Goal: Task Accomplishment & Management: Use online tool/utility

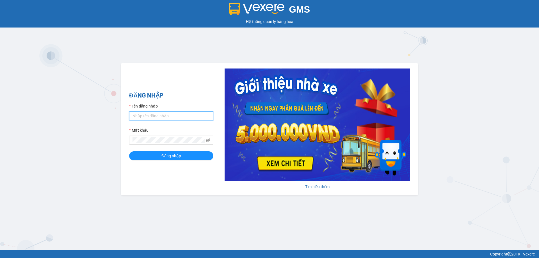
click at [159, 116] on input "Tên đăng nhập" at bounding box center [171, 115] width 84 height 9
click at [145, 118] on input "v" at bounding box center [171, 115] width 84 height 9
type input "vudung.thoidai"
click at [163, 153] on span "Đăng nhập" at bounding box center [171, 156] width 20 height 6
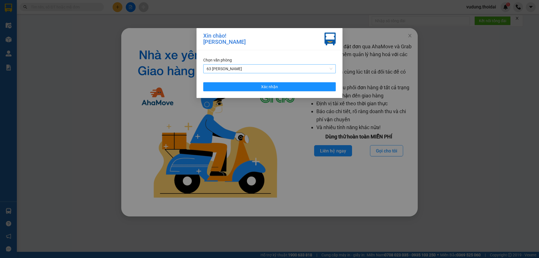
click at [242, 69] on span "63 [PERSON_NAME]" at bounding box center [269, 69] width 126 height 8
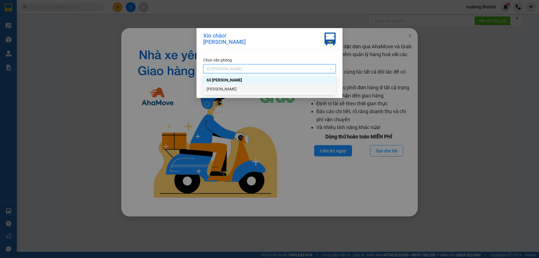
click at [243, 88] on div "[PERSON_NAME]" at bounding box center [269, 89] width 126 height 6
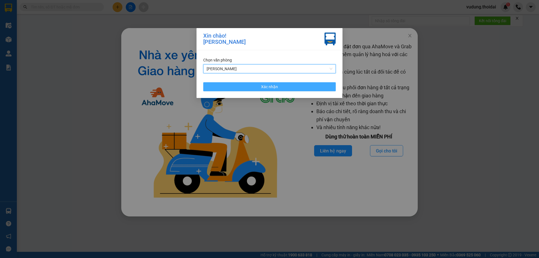
click at [270, 89] on span "Xác nhận" at bounding box center [269, 87] width 17 height 6
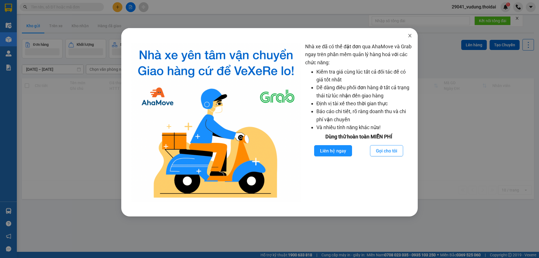
drag, startPoint x: 410, startPoint y: 36, endPoint x: 403, endPoint y: 36, distance: 6.5
click at [410, 36] on icon "close" at bounding box center [409, 35] width 4 height 4
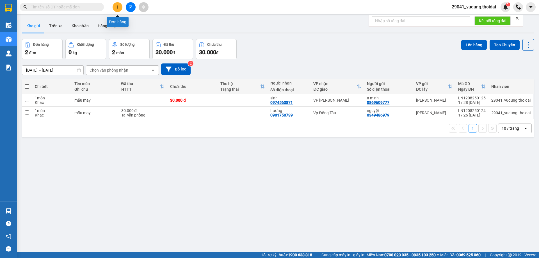
click at [118, 7] on icon "plus" at bounding box center [118, 7] width 4 height 4
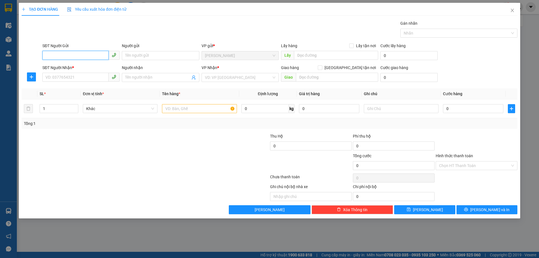
click at [72, 58] on input "SĐT Người Gửi" at bounding box center [75, 55] width 66 height 9
paste input "0916354682"
type input "0916354682"
click at [142, 52] on input "Người gửi" at bounding box center [160, 55] width 77 height 9
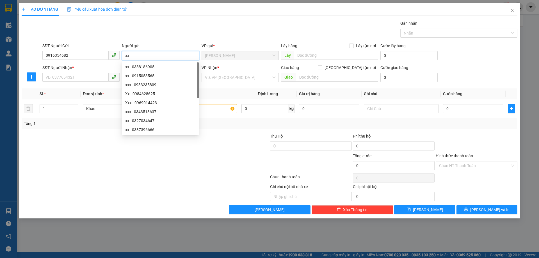
type input "xx"
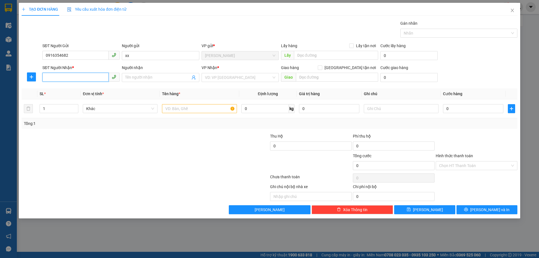
click at [76, 78] on input "SĐT Người Nhận *" at bounding box center [75, 77] width 66 height 9
paste input "0917886616"
type input "0917886616"
click at [127, 79] on input "Người nhận" at bounding box center [157, 77] width 65 height 6
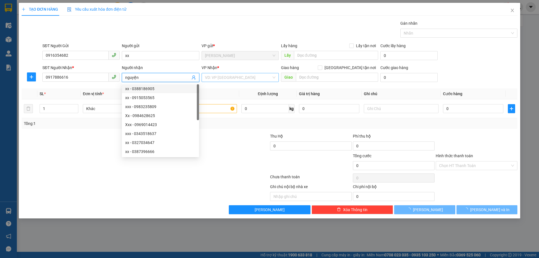
click at [223, 82] on div "VD: VP [GEOGRAPHIC_DATA]" at bounding box center [239, 77] width 77 height 9
type input "nguyện"
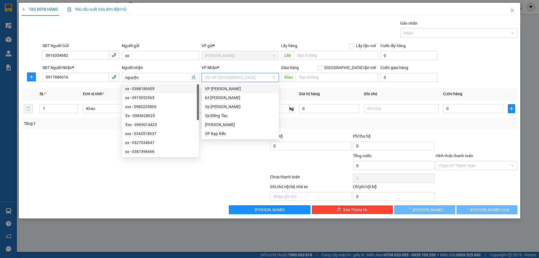
click at [224, 78] on input "search" at bounding box center [238, 77] width 66 height 8
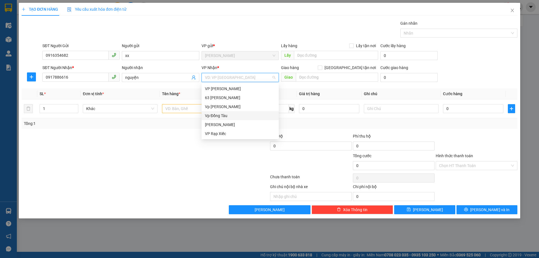
click at [219, 115] on div "Vp Đồng Tàu" at bounding box center [240, 115] width 70 height 6
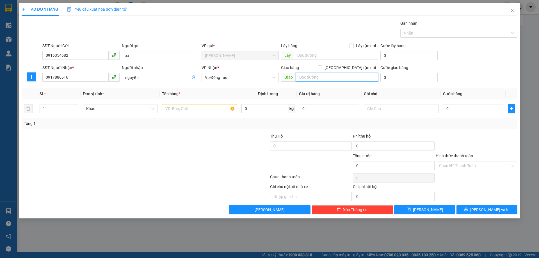
click at [324, 75] on input "text" at bounding box center [337, 77] width 82 height 9
type input "44 ltk"
click at [321, 67] on input "[GEOGRAPHIC_DATA] tận nơi" at bounding box center [320, 67] width 4 height 4
checkbox input "true"
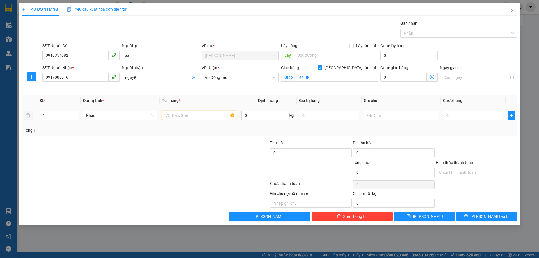
click at [189, 117] on input "text" at bounding box center [199, 115] width 75 height 9
type input "hồ sơ"
click at [458, 116] on input "0" at bounding box center [473, 115] width 60 height 9
type input "1"
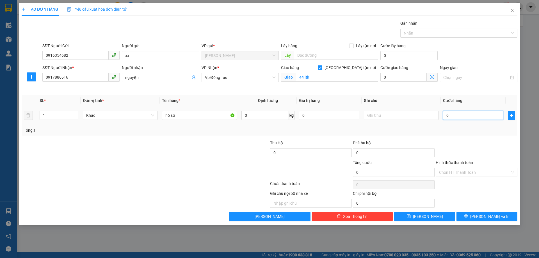
type input "1"
type input "12"
type input "120"
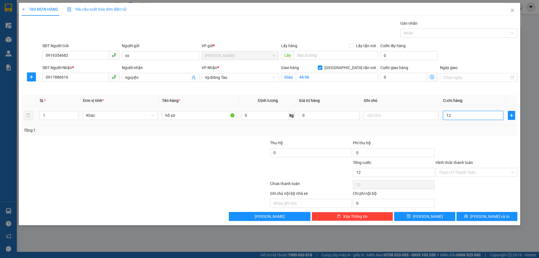
type input "120"
type input "120.000"
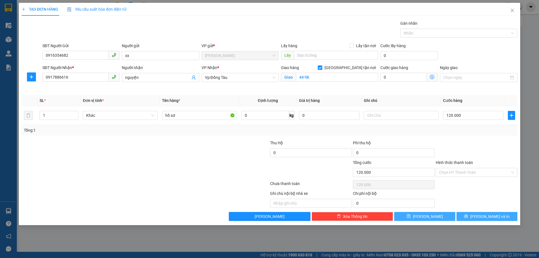
drag, startPoint x: 483, startPoint y: 218, endPoint x: 404, endPoint y: 214, distance: 79.5
click at [403, 217] on div "Lưu nháp Xóa Thông tin [PERSON_NAME] và In" at bounding box center [269, 216] width 496 height 9
drag, startPoint x: 422, startPoint y: 215, endPoint x: 487, endPoint y: 238, distance: 69.0
click at [410, 215] on icon "save" at bounding box center [408, 216] width 4 height 4
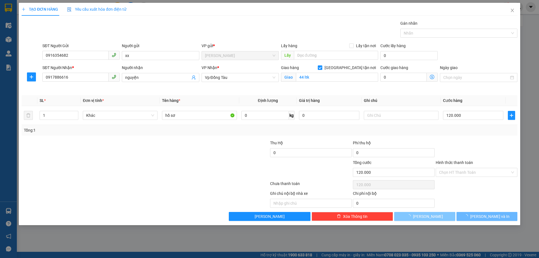
checkbox input "false"
type input "0"
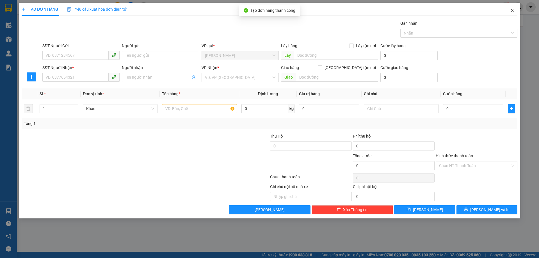
click at [511, 11] on icon "close" at bounding box center [512, 10] width 4 height 4
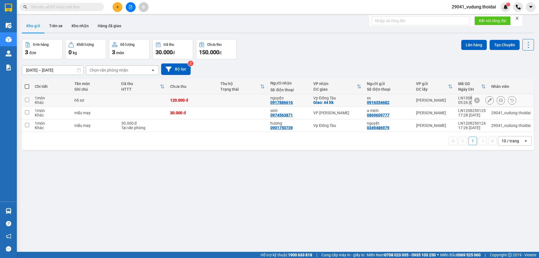
click at [26, 98] on input "checkbox" at bounding box center [27, 100] width 4 height 4
checkbox input "true"
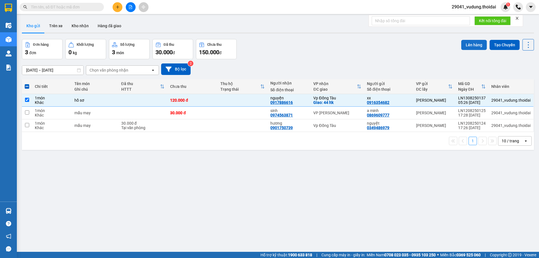
click at [468, 45] on button "Lên hàng" at bounding box center [474, 45] width 26 height 10
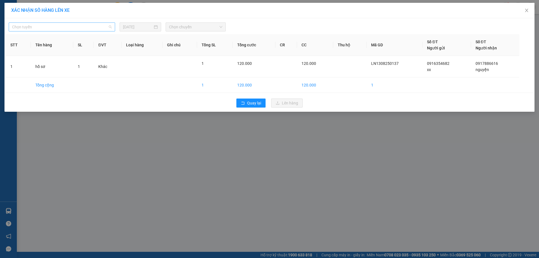
click at [57, 26] on span "Chọn tuyến" at bounding box center [62, 27] width 100 height 8
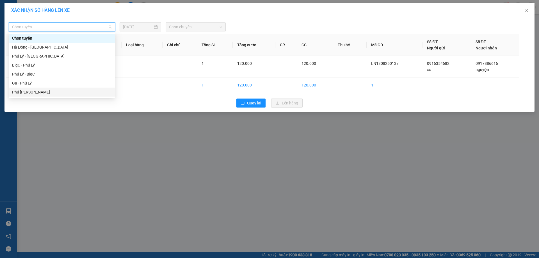
click at [35, 93] on div "Phủ [PERSON_NAME]" at bounding box center [62, 92] width 100 height 6
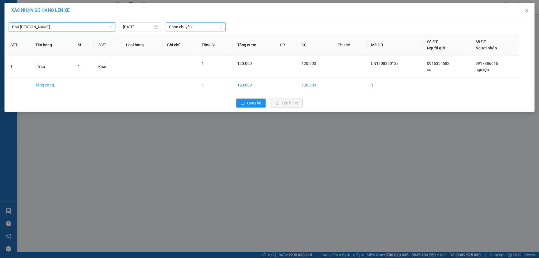
click at [181, 29] on span "Chọn chuyến" at bounding box center [195, 27] width 53 height 8
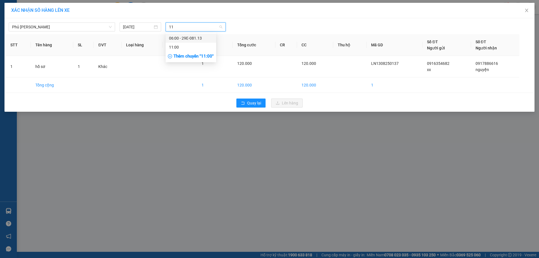
type input "113"
click at [187, 39] on div "06:00 - 29E-081.13" at bounding box center [191, 38] width 44 height 6
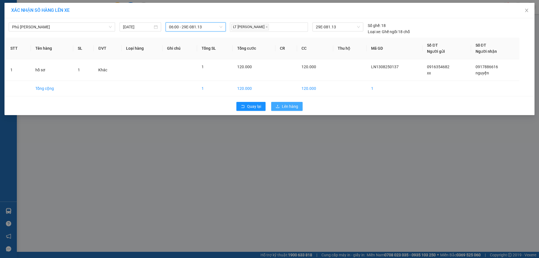
click at [290, 108] on span "Lên hàng" at bounding box center [290, 106] width 16 height 6
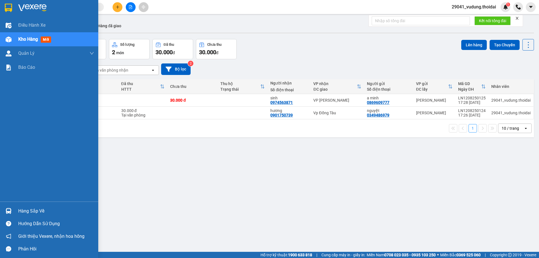
click at [28, 210] on div "Hàng sắp về" at bounding box center [56, 211] width 76 height 8
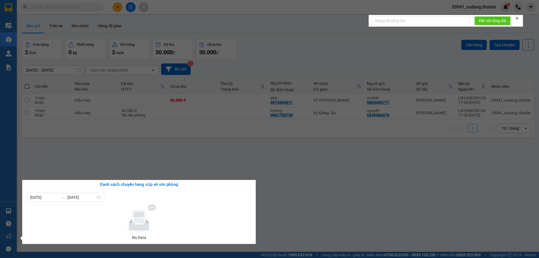
click at [304, 210] on section "Kết quả tìm kiếm ( 0 ) Bộ lọc No Data 29041_vudung.thoidai 1 Điều hành xe Kho h…" at bounding box center [269, 129] width 539 height 258
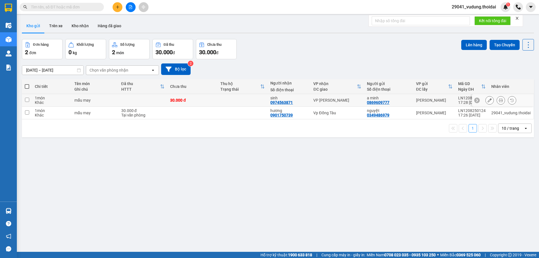
click at [27, 98] on input "checkbox" at bounding box center [27, 100] width 4 height 4
checkbox input "true"
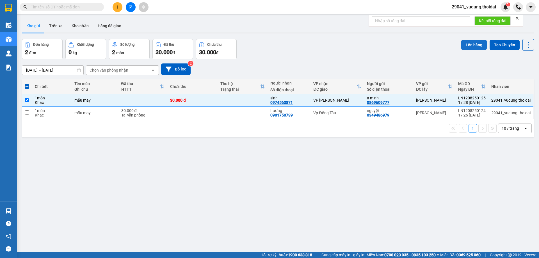
click at [467, 42] on button "Lên hàng" at bounding box center [474, 45] width 26 height 10
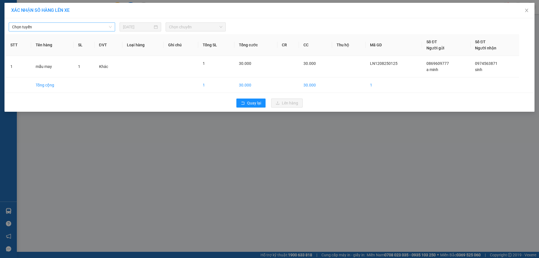
click at [68, 29] on span "Chọn tuyến" at bounding box center [62, 27] width 100 height 8
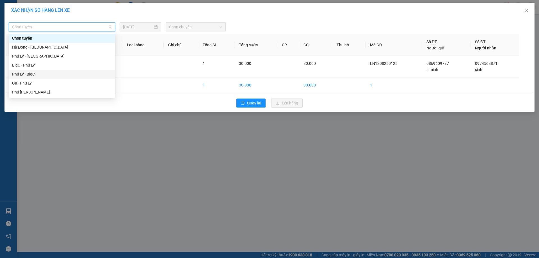
click at [53, 78] on div "Phủ Lý - BigC" at bounding box center [62, 74] width 106 height 9
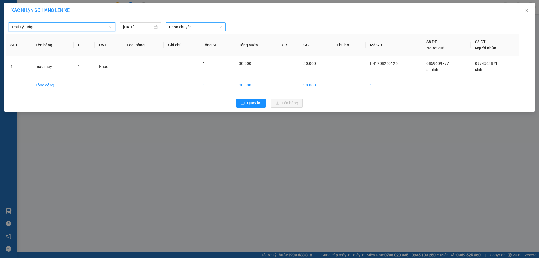
click at [184, 27] on span "Chọn chuyến" at bounding box center [195, 27] width 53 height 8
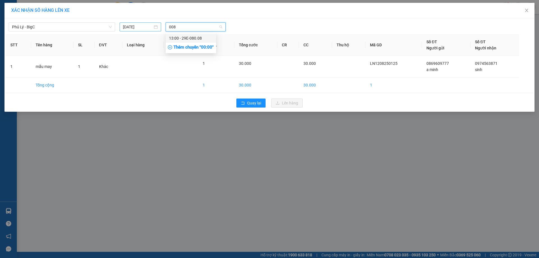
type input "008"
click at [132, 26] on input "[DATE]" at bounding box center [138, 27] width 30 height 6
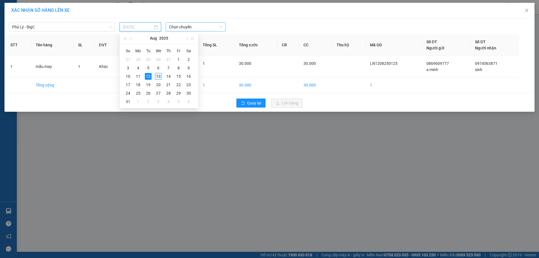
click at [155, 74] on div "13" at bounding box center [158, 76] width 7 height 7
type input "[DATE]"
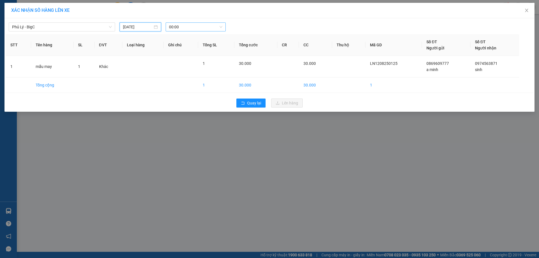
click at [183, 27] on span "00:00" at bounding box center [195, 27] width 53 height 8
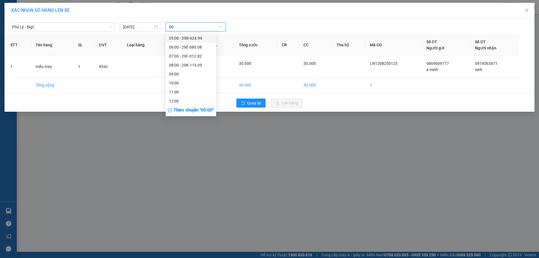
type input "008"
click at [190, 38] on div "06:00 - 29E-080.08" at bounding box center [191, 38] width 44 height 6
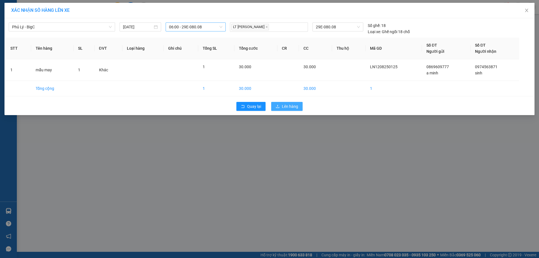
click at [289, 105] on span "Lên hàng" at bounding box center [290, 106] width 16 height 6
